Goal: Transaction & Acquisition: Subscribe to service/newsletter

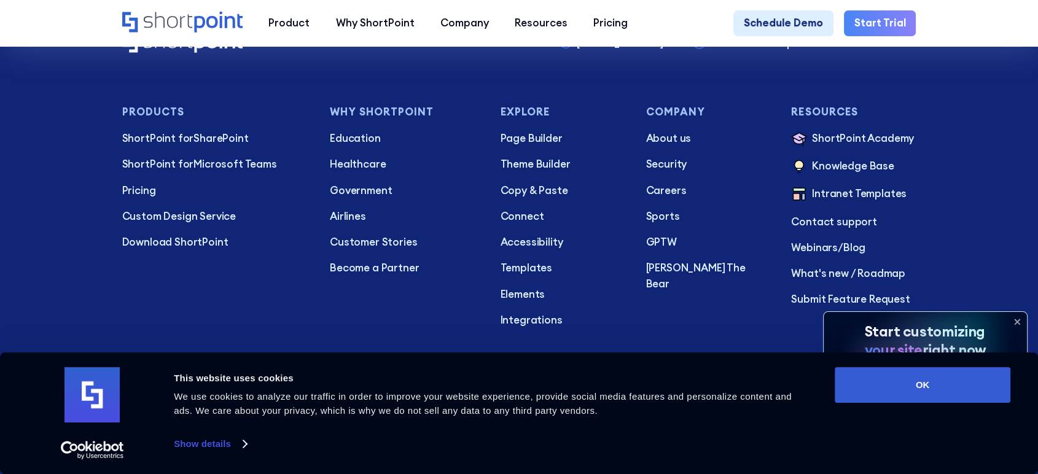
scroll to position [4463, 0]
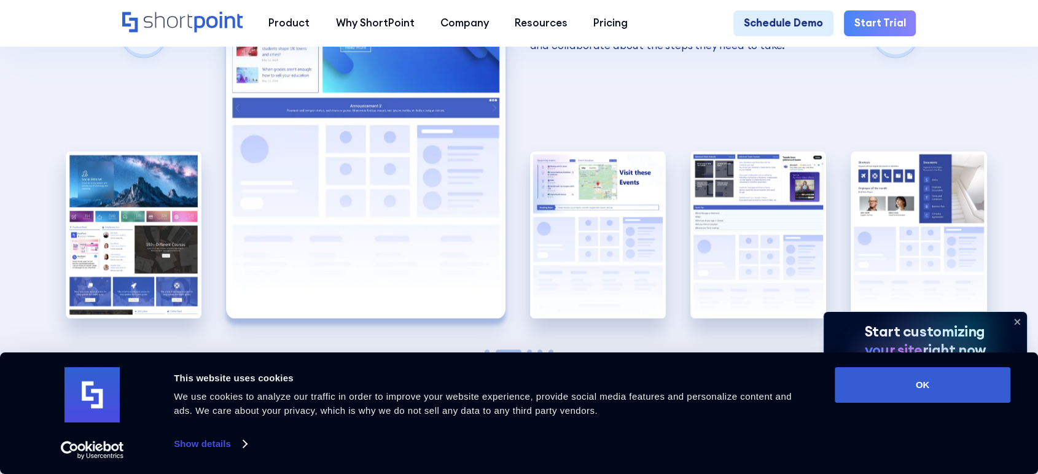
scroll to position [2374, 0]
click at [149, 214] on img "1 / 5" at bounding box center [134, 234] width 136 height 167
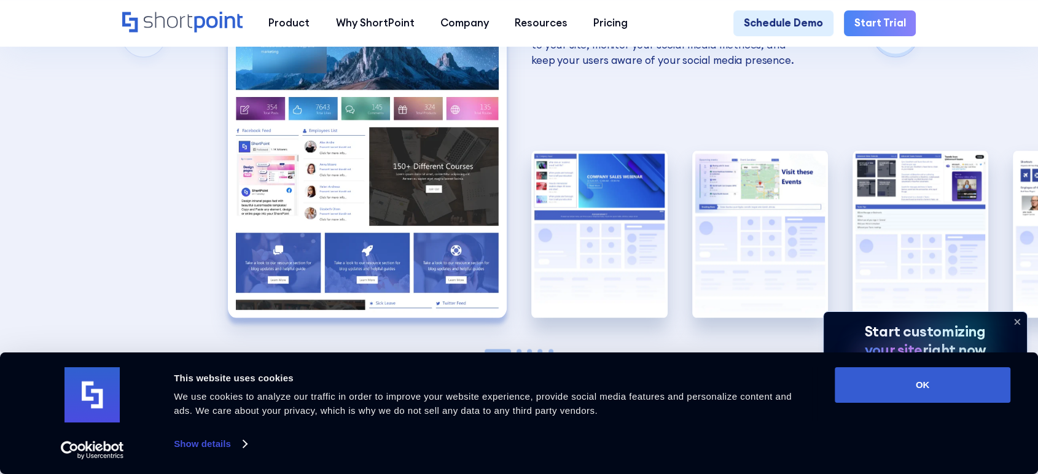
click at [290, 230] on img "1 / 5" at bounding box center [367, 146] width 279 height 343
click at [359, 181] on img "1 / 5" at bounding box center [367, 146] width 279 height 343
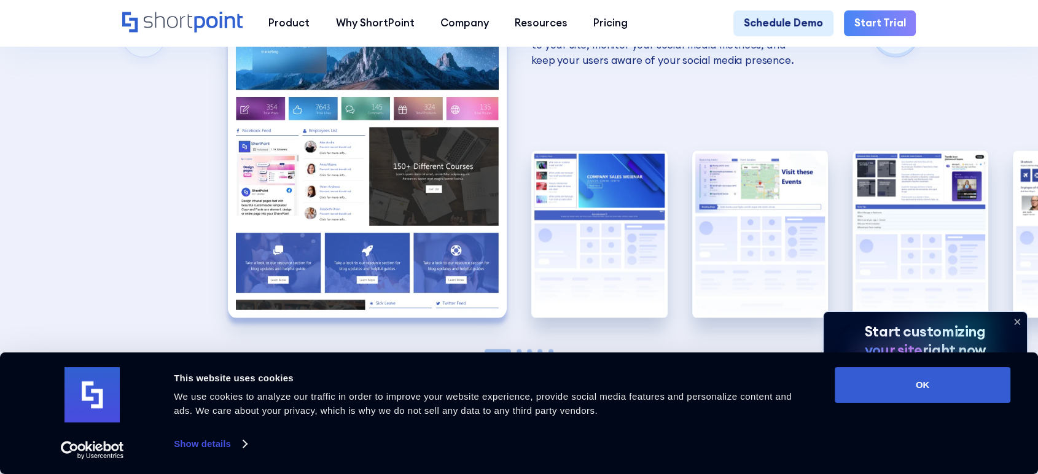
click at [359, 181] on img "1 / 5" at bounding box center [367, 146] width 279 height 343
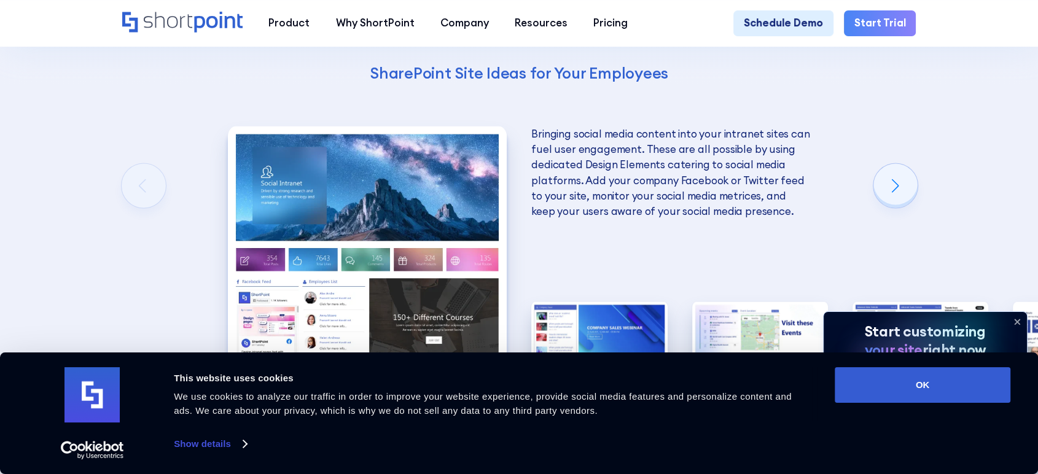
scroll to position [2222, 0]
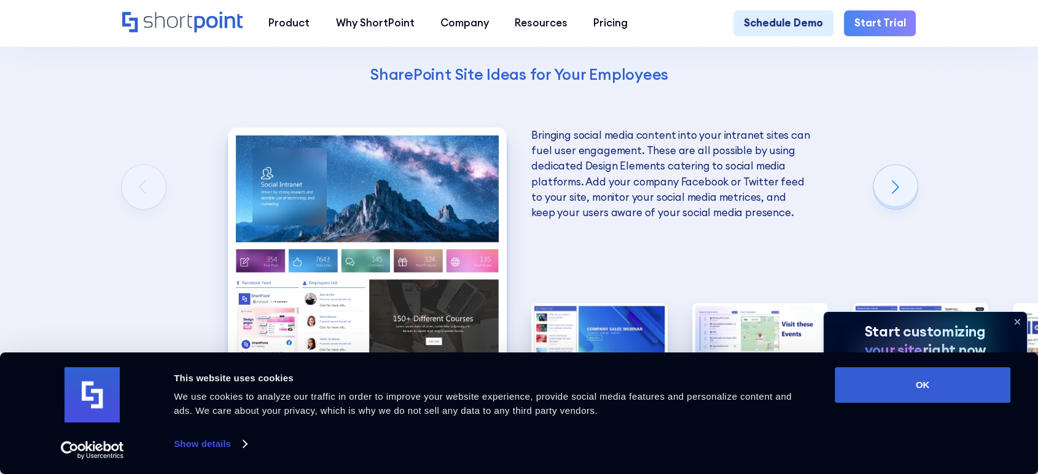
click at [477, 210] on img "1 / 5" at bounding box center [367, 298] width 279 height 343
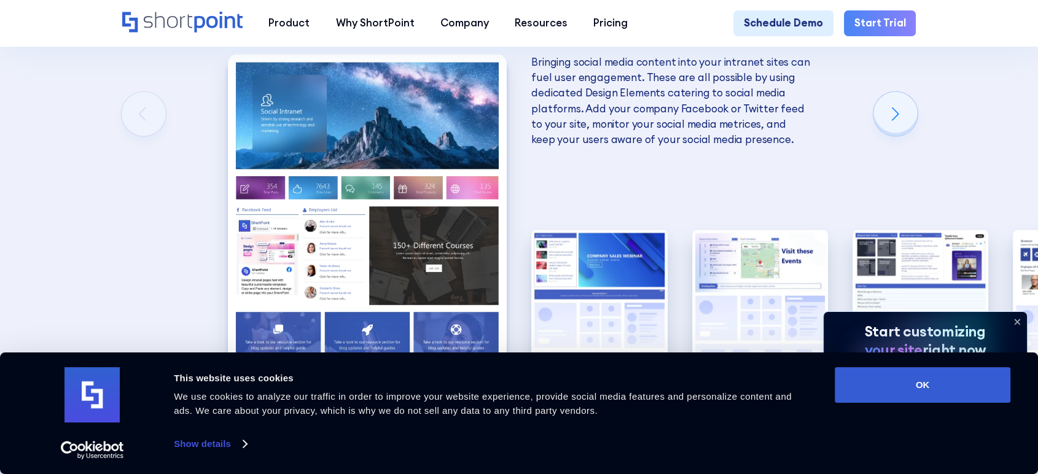
scroll to position [2297, 0]
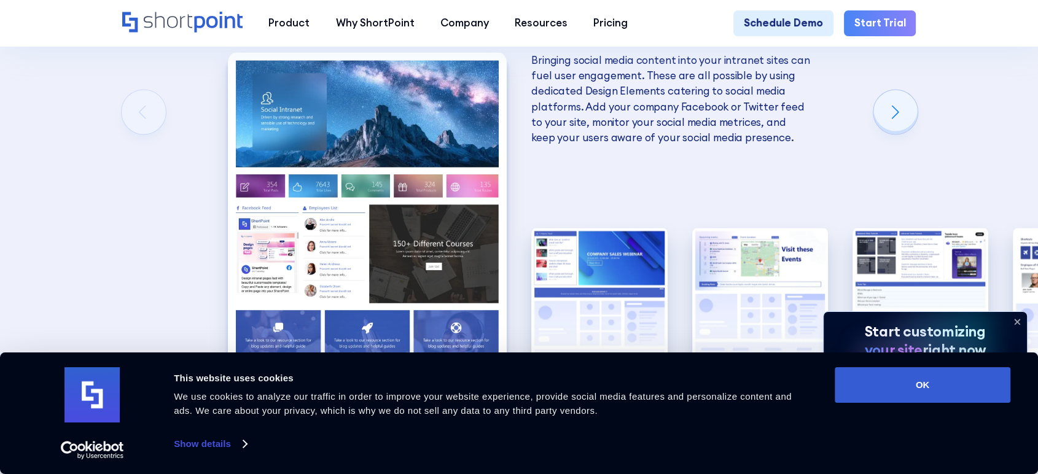
click at [877, 67] on div "Using Cool SharePoint Web Parts to Create an Effective Design Wondering where t…" at bounding box center [519, 90] width 1038 height 937
click at [1016, 322] on icon at bounding box center [1017, 322] width 5 height 5
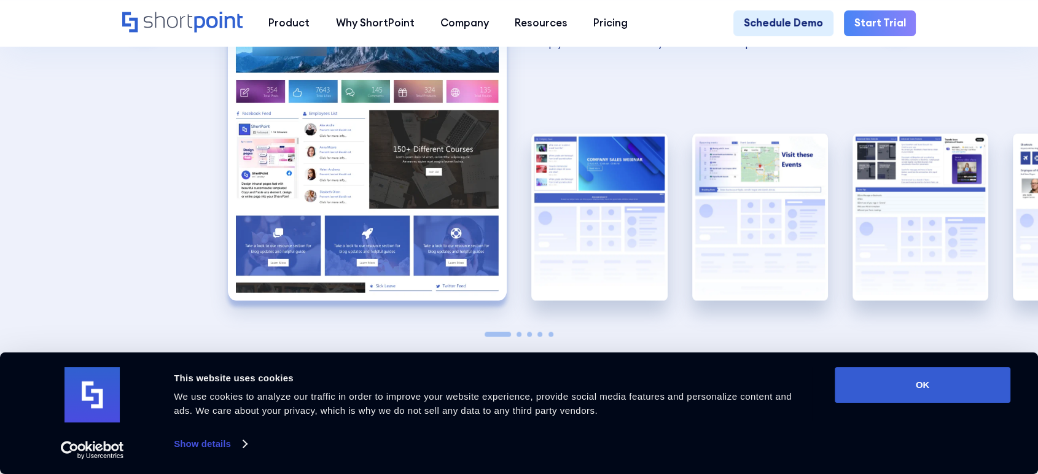
scroll to position [2392, 0]
click at [928, 254] on img "4 / 5" at bounding box center [920, 216] width 136 height 167
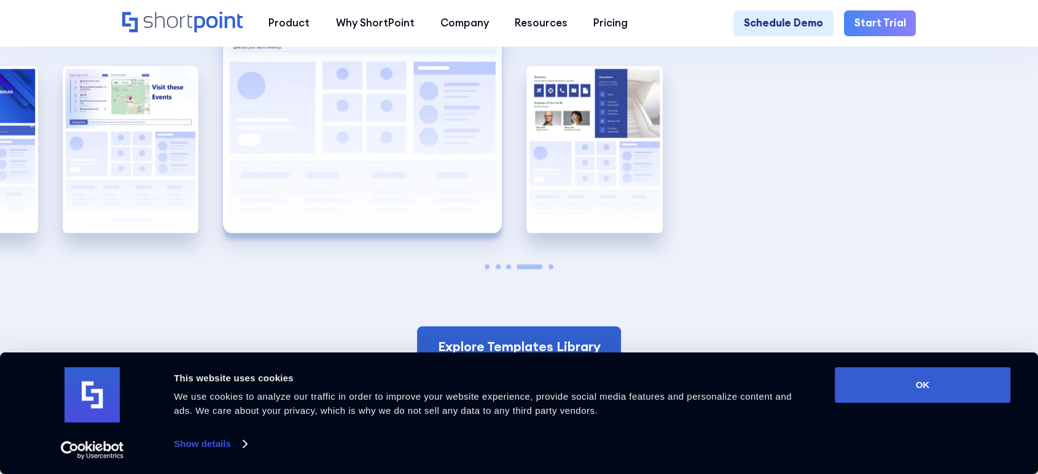
scroll to position [2460, 0]
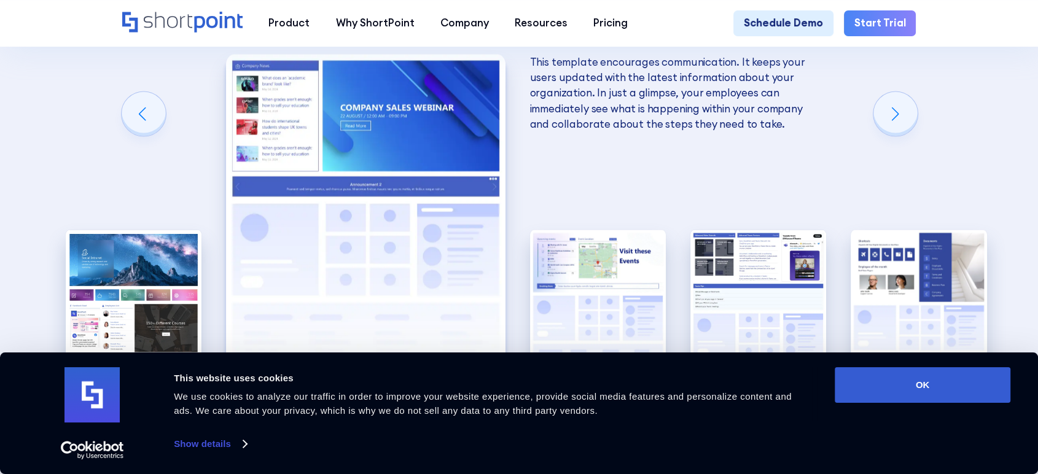
scroll to position [2295, 0]
click at [716, 157] on div "Using Cool SharePoint Web Parts to Create an Effective Design Wondering where t…" at bounding box center [519, 93] width 1038 height 937
click at [883, 10] on link "Start Trial" at bounding box center [880, 23] width 72 height 26
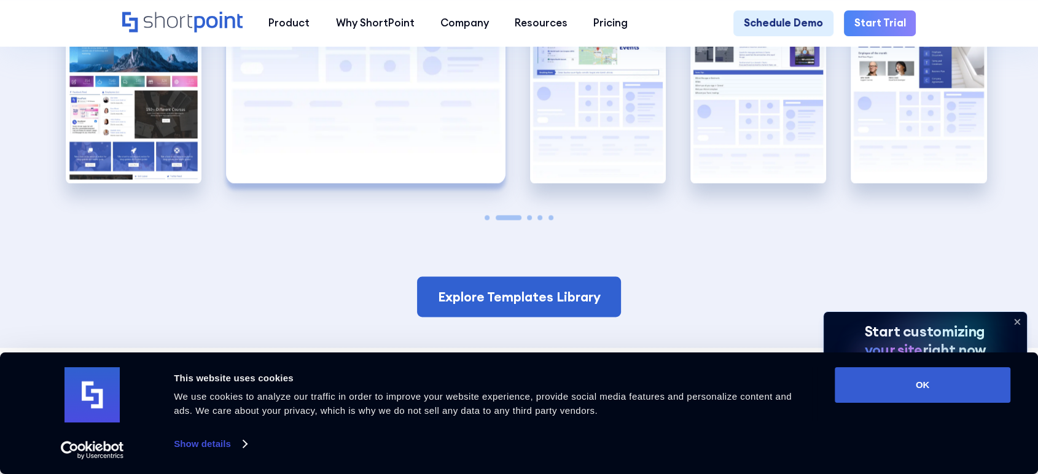
scroll to position [2436, 0]
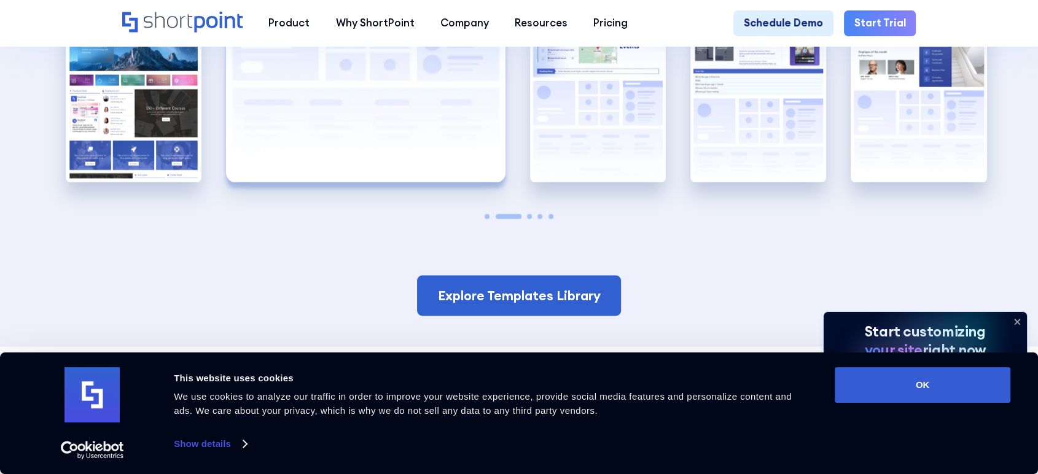
click at [908, 88] on img "5 / 5" at bounding box center [919, 98] width 136 height 167
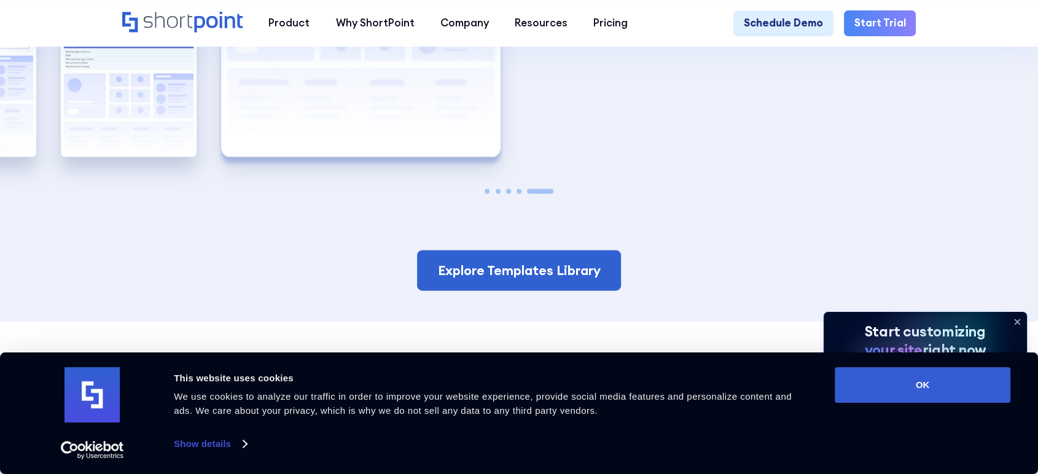
scroll to position [2462, 0]
click at [497, 194] on span "Go to slide 2" at bounding box center [498, 191] width 5 height 5
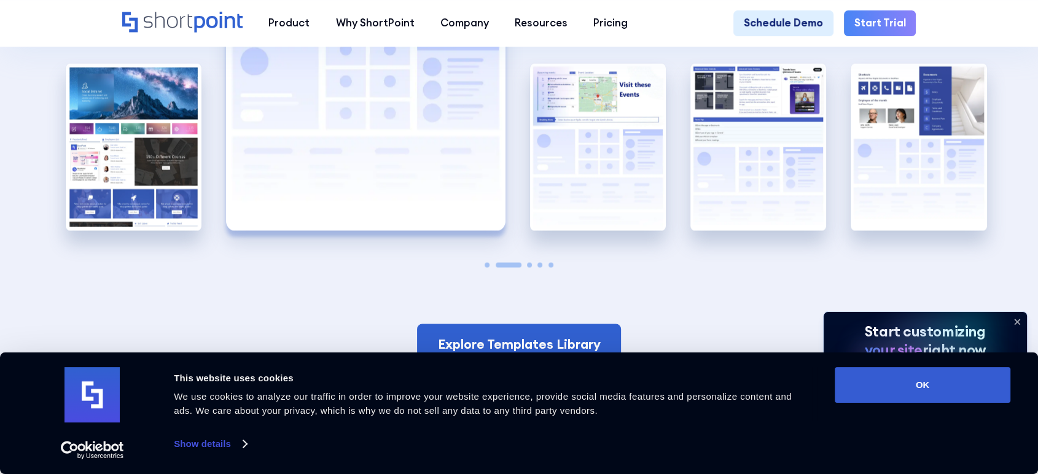
scroll to position [2387, 0]
